Goal: Task Accomplishment & Management: Complete application form

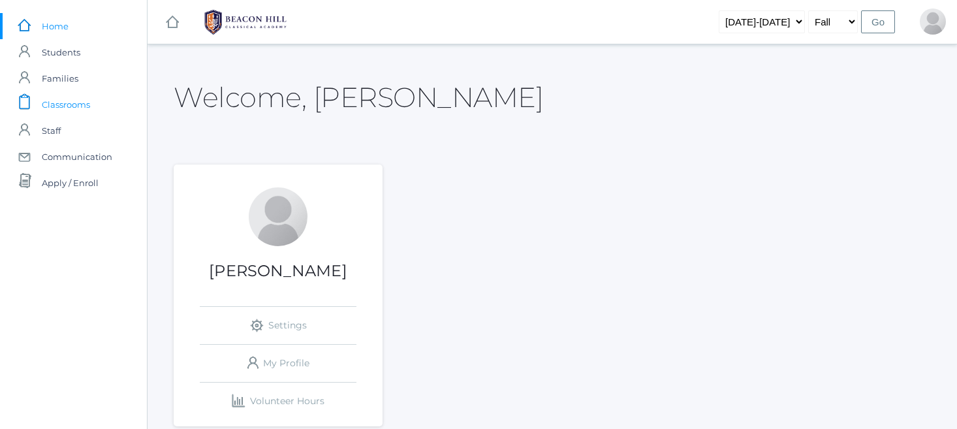
click at [65, 104] on span "Classrooms" at bounding box center [66, 104] width 48 height 26
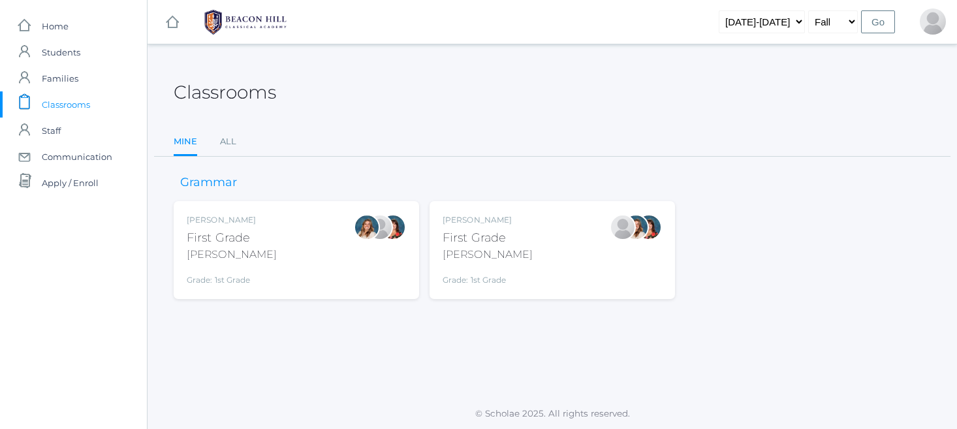
click at [521, 240] on div "Jaimie Watson First Grade Watson Grade: 1st Grade 01LA" at bounding box center [552, 250] width 219 height 72
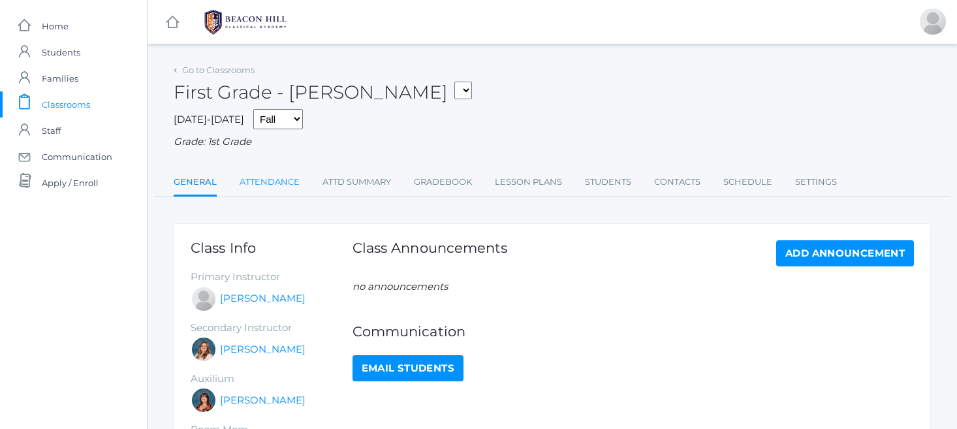
click at [273, 174] on link "Attendance" at bounding box center [270, 182] width 60 height 26
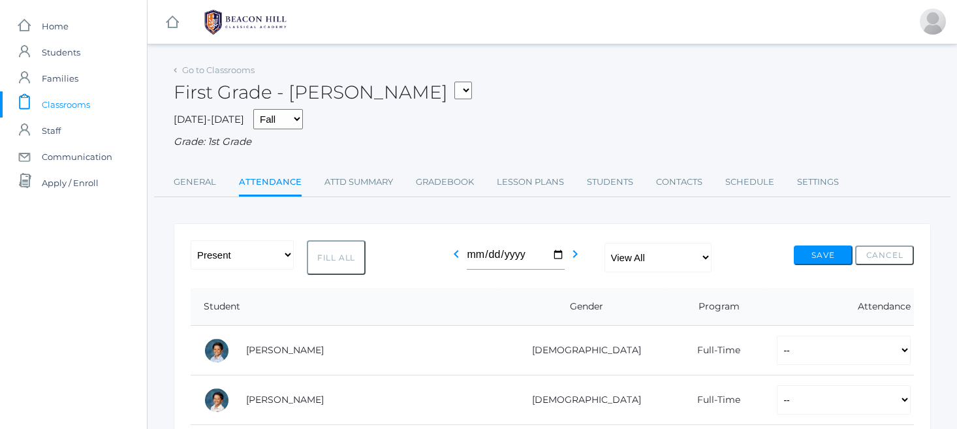
click at [347, 253] on button "Fill All" at bounding box center [336, 257] width 59 height 35
select select "P"
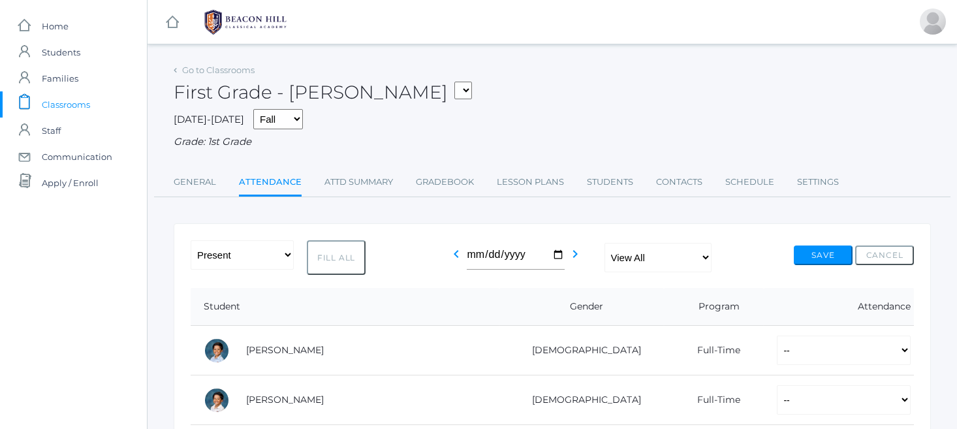
select select "P"
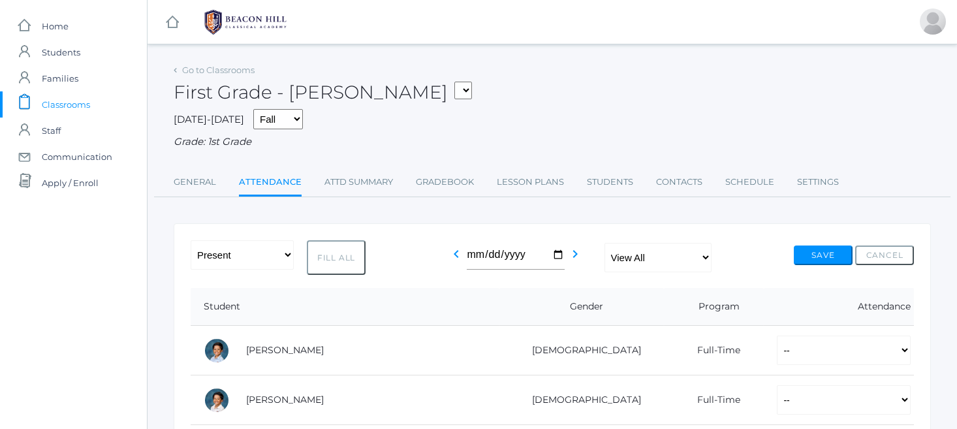
select select "P"
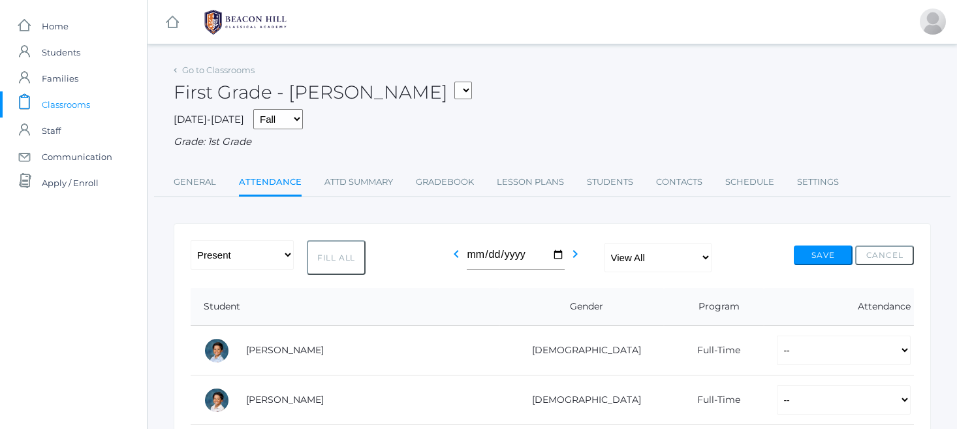
select select "P"
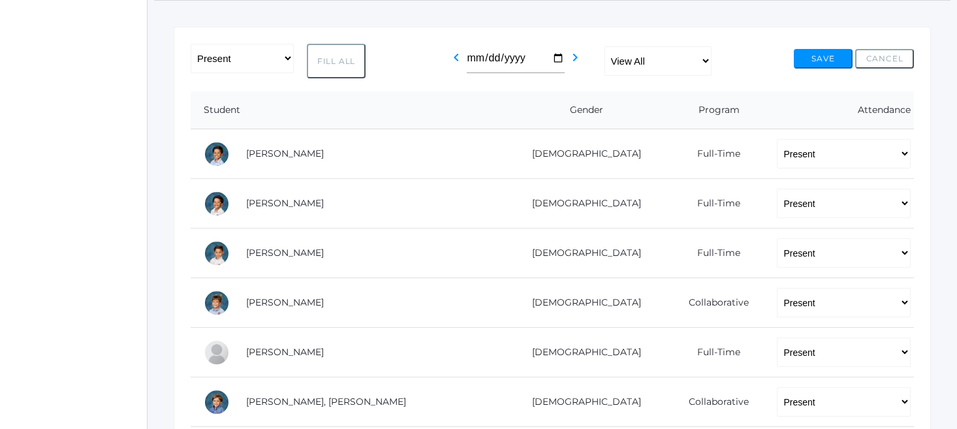
scroll to position [195, 0]
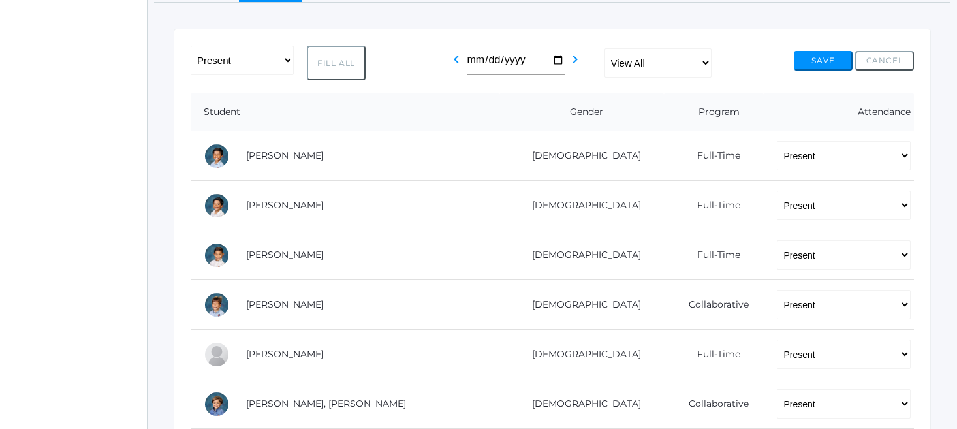
click at [821, 51] on button "Save" at bounding box center [823, 61] width 59 height 20
click at [818, 55] on button "Save" at bounding box center [823, 61] width 59 height 20
